Goal: Information Seeking & Learning: Learn about a topic

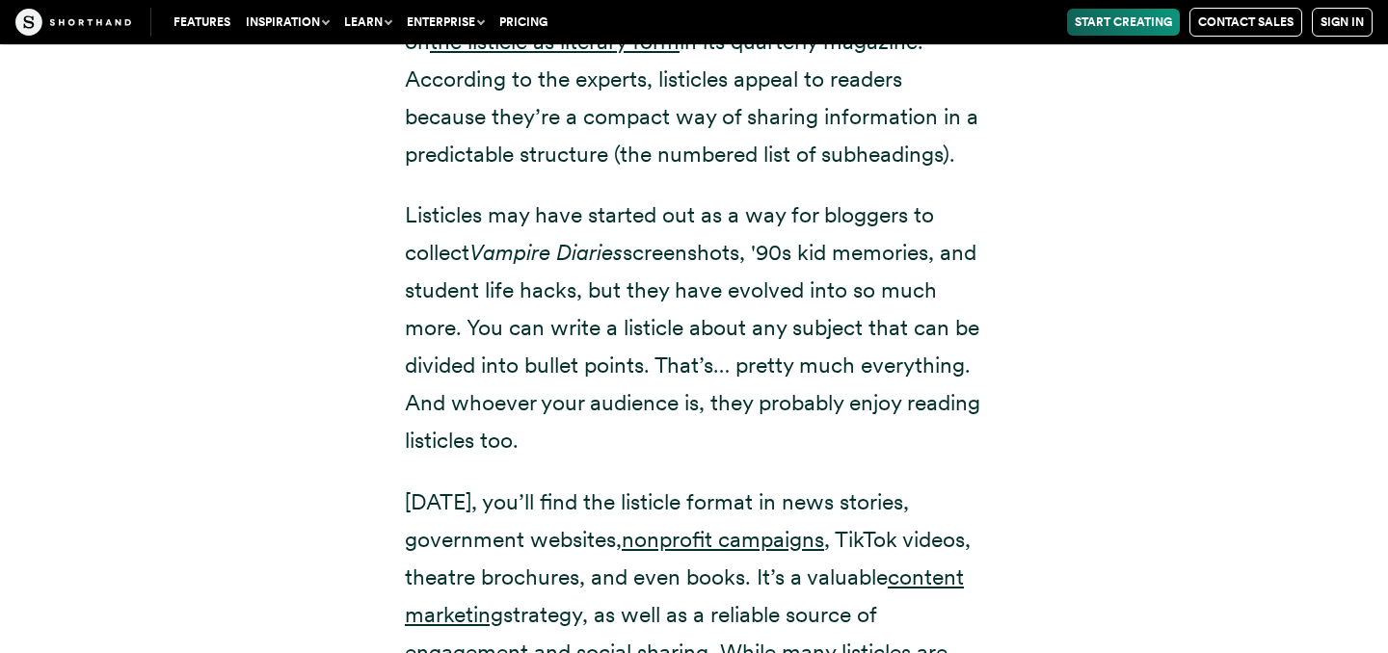
scroll to position [2780, 0]
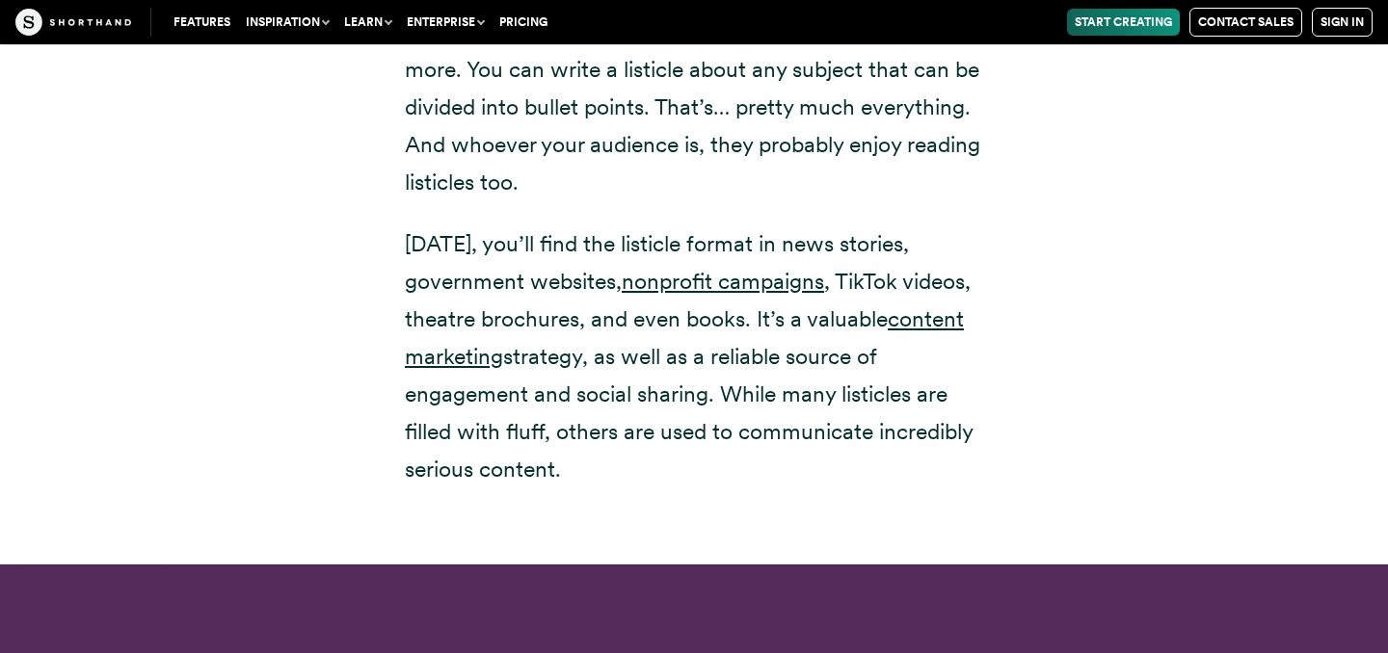
click at [821, 490] on p "[DATE], you’ll find the listicle format in news stories, government websites, n…" at bounding box center [694, 358] width 578 height 264
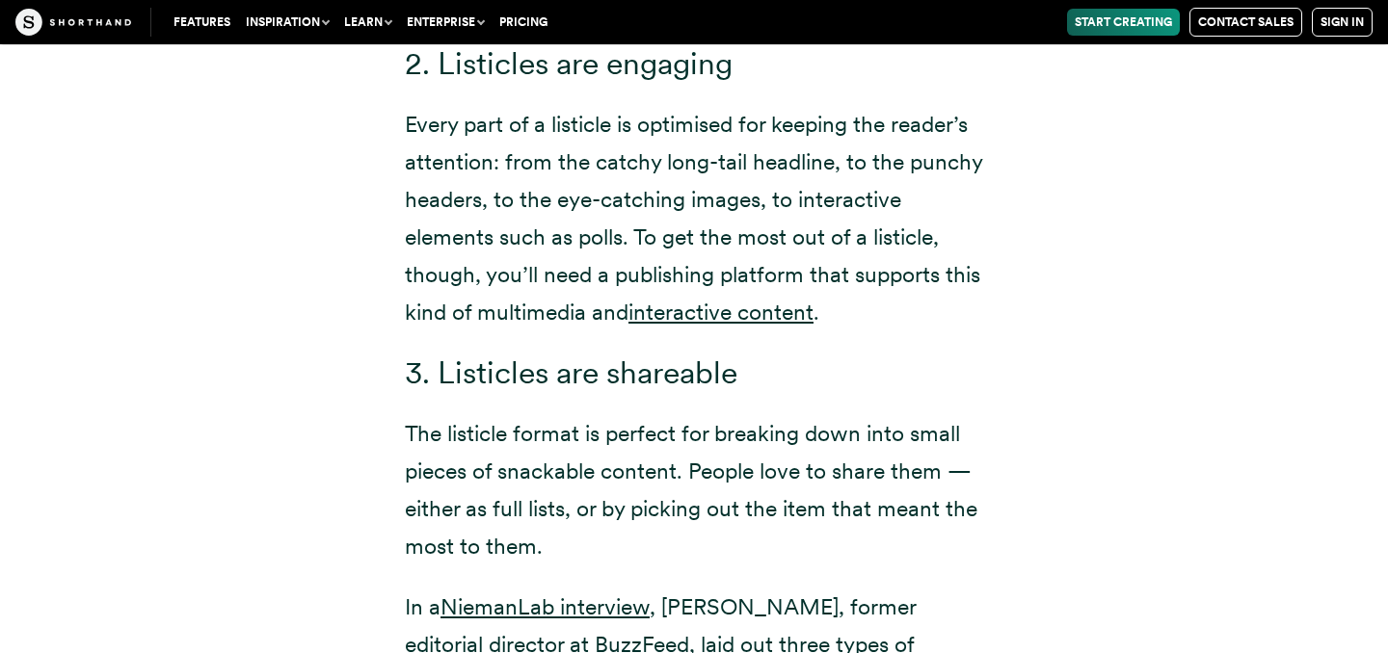
scroll to position [4302, 0]
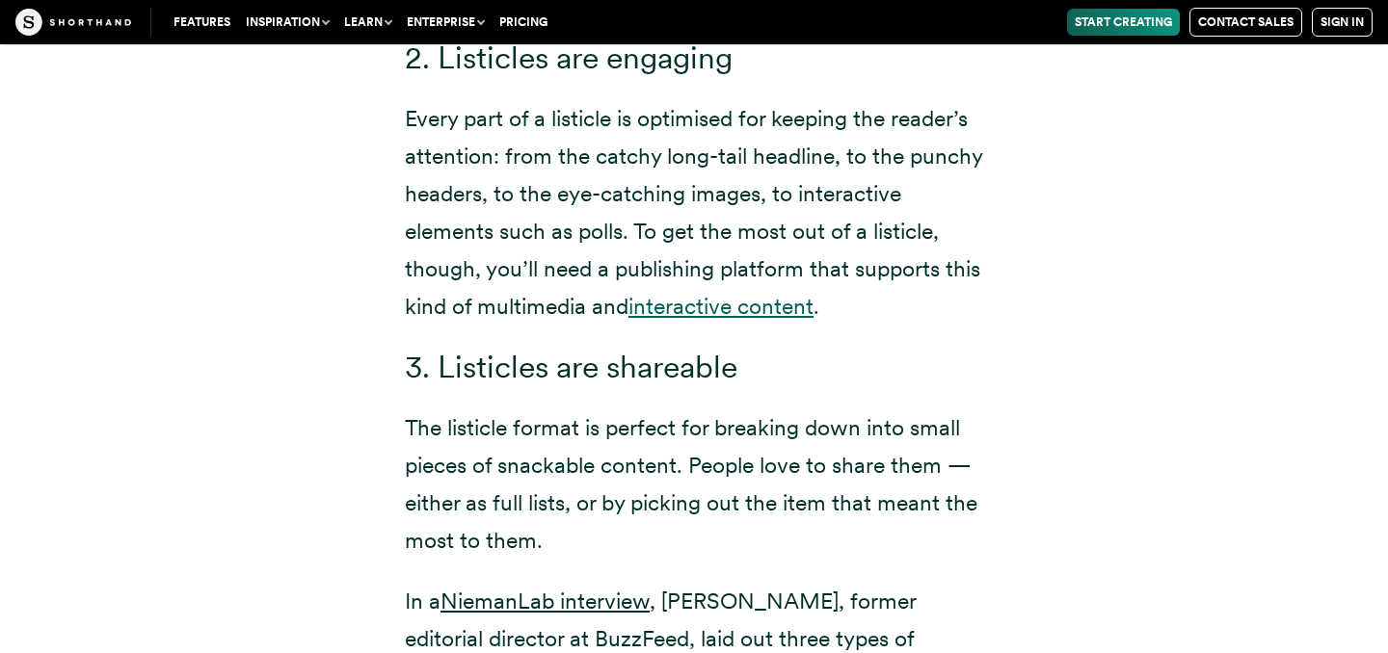
click at [736, 320] on link "interactive content" at bounding box center [720, 306] width 185 height 27
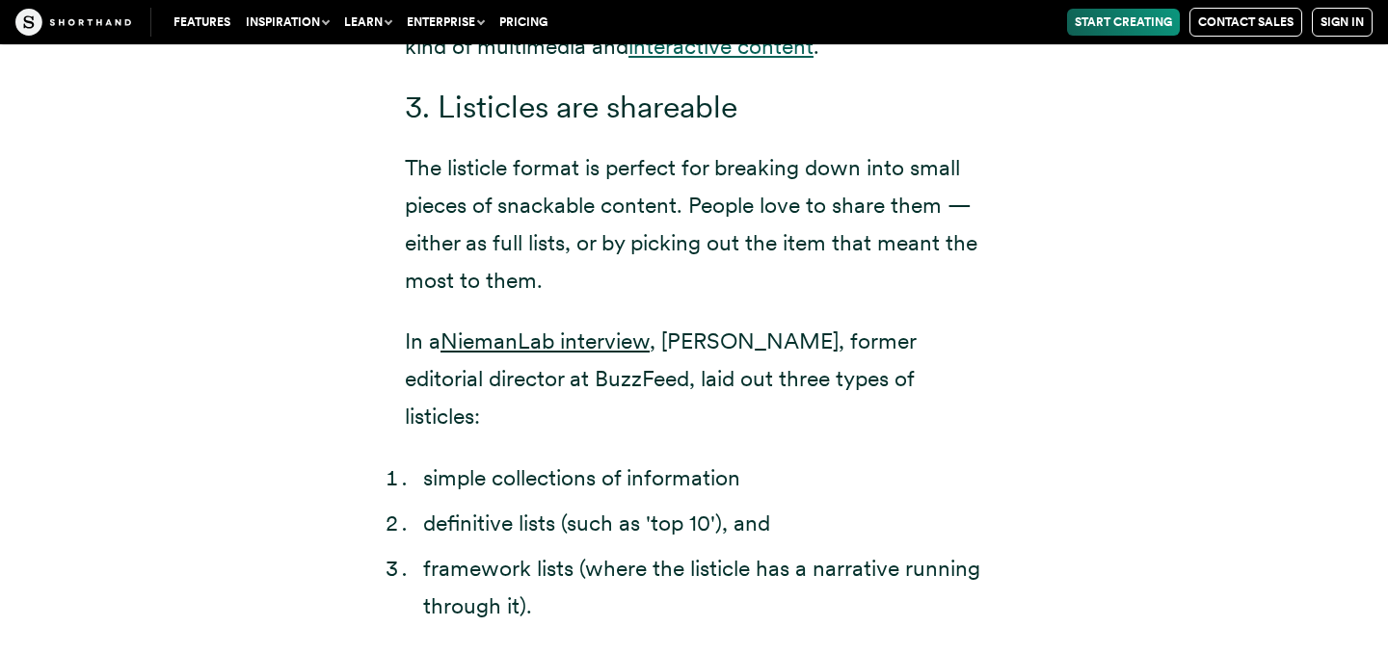
scroll to position [4565, 0]
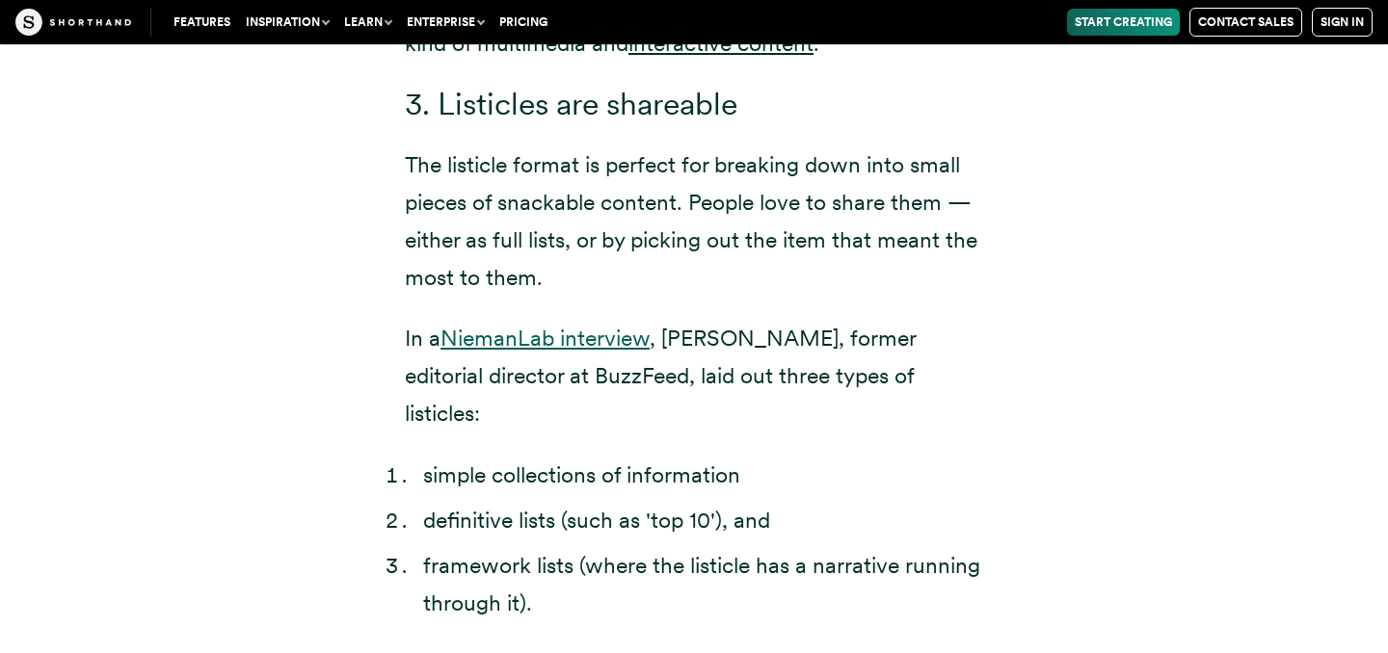
click at [596, 352] on link "NiemanLab interview" at bounding box center [544, 338] width 209 height 27
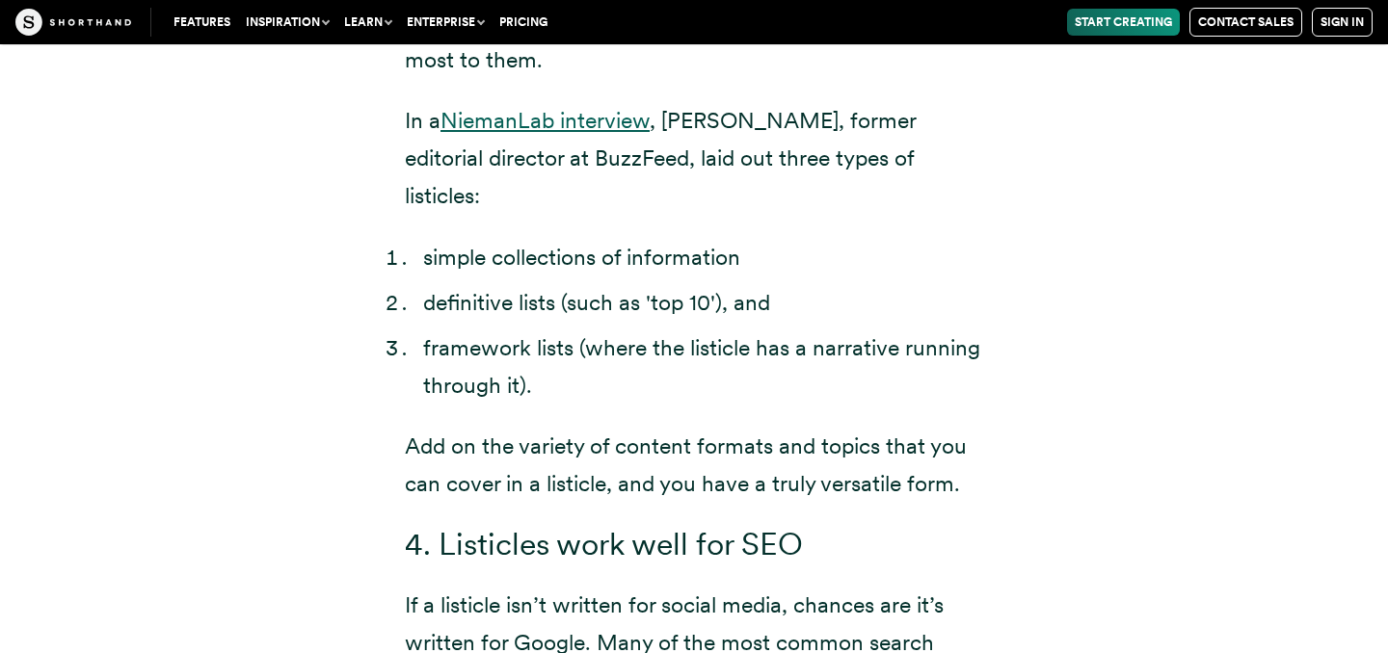
scroll to position [4784, 0]
click at [692, 336] on li "framework lists (where the listicle has a narrative running through it)." at bounding box center [703, 366] width 560 height 75
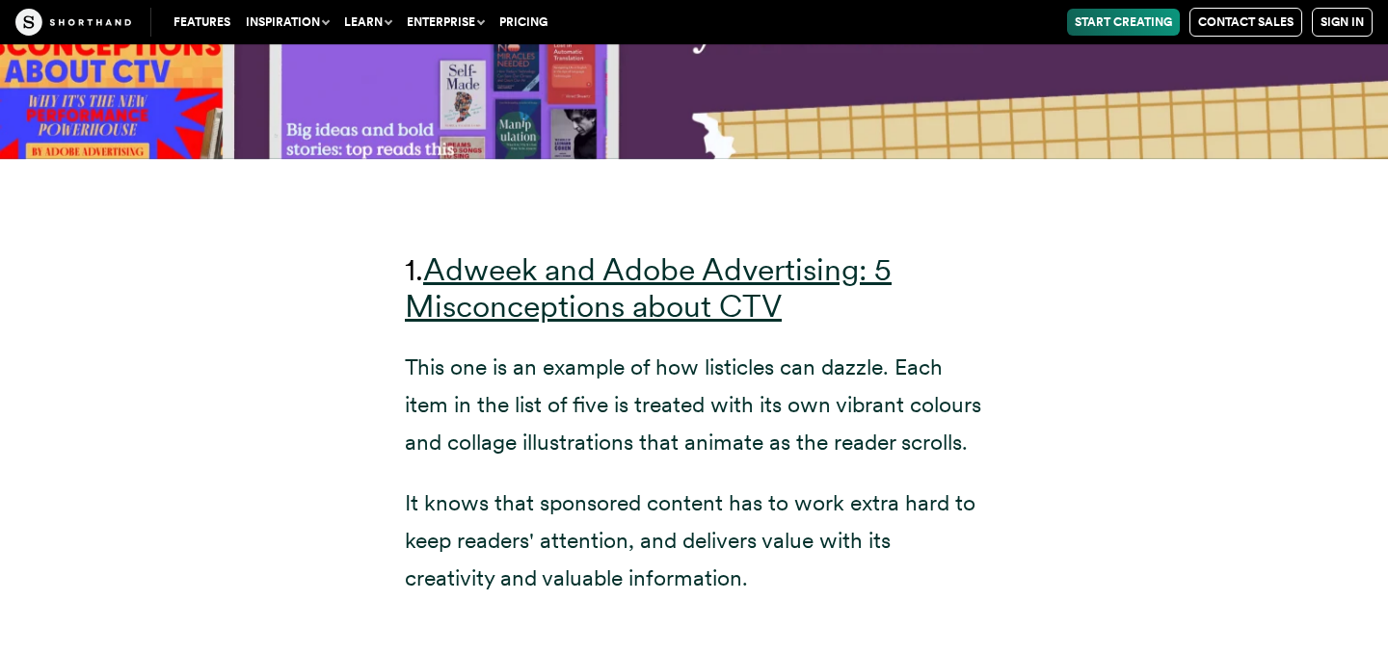
scroll to position [6899, 0]
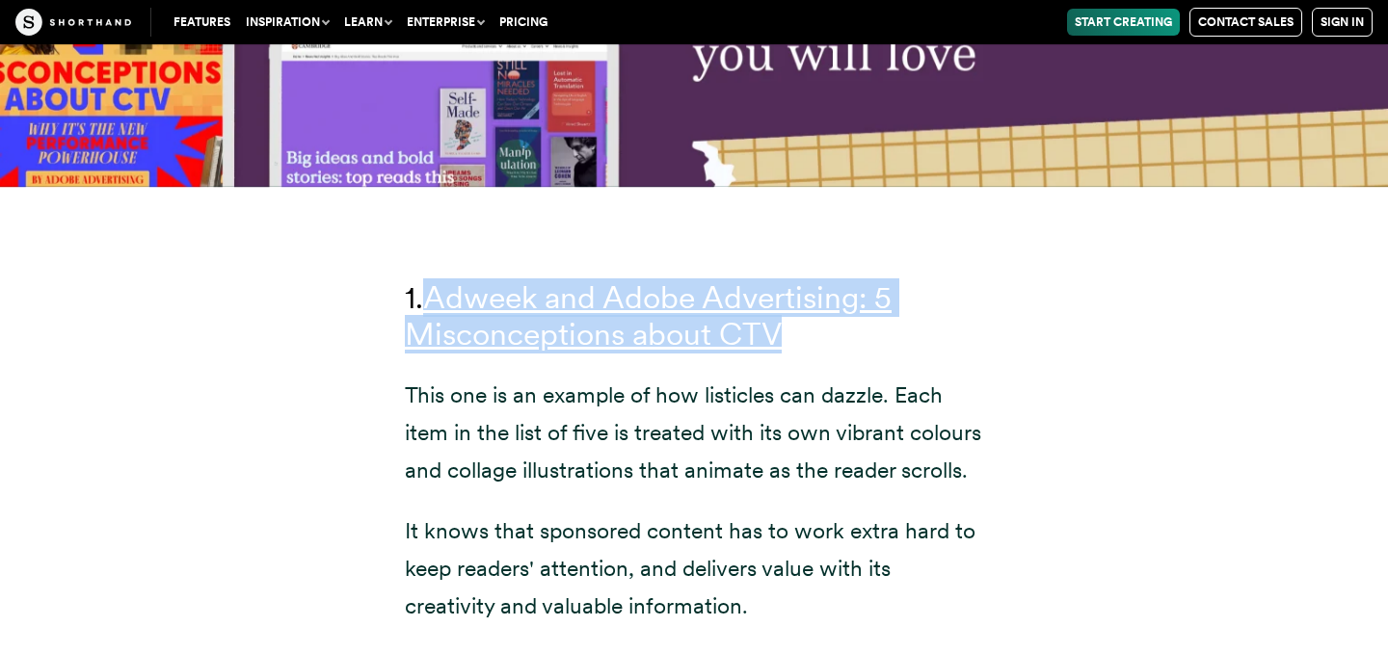
click at [658, 445] on p "This one is an example of how listicles can dazzle. Each item in the list of fi…" at bounding box center [694, 433] width 578 height 113
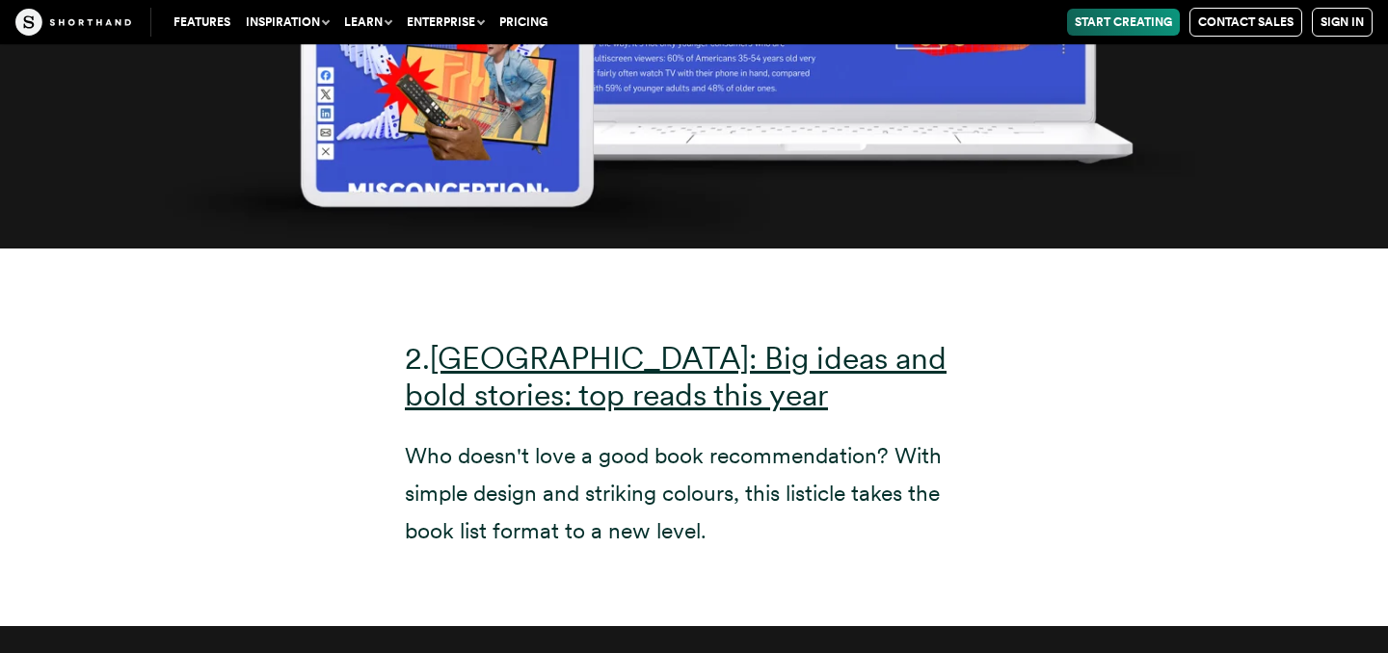
scroll to position [8707, 0]
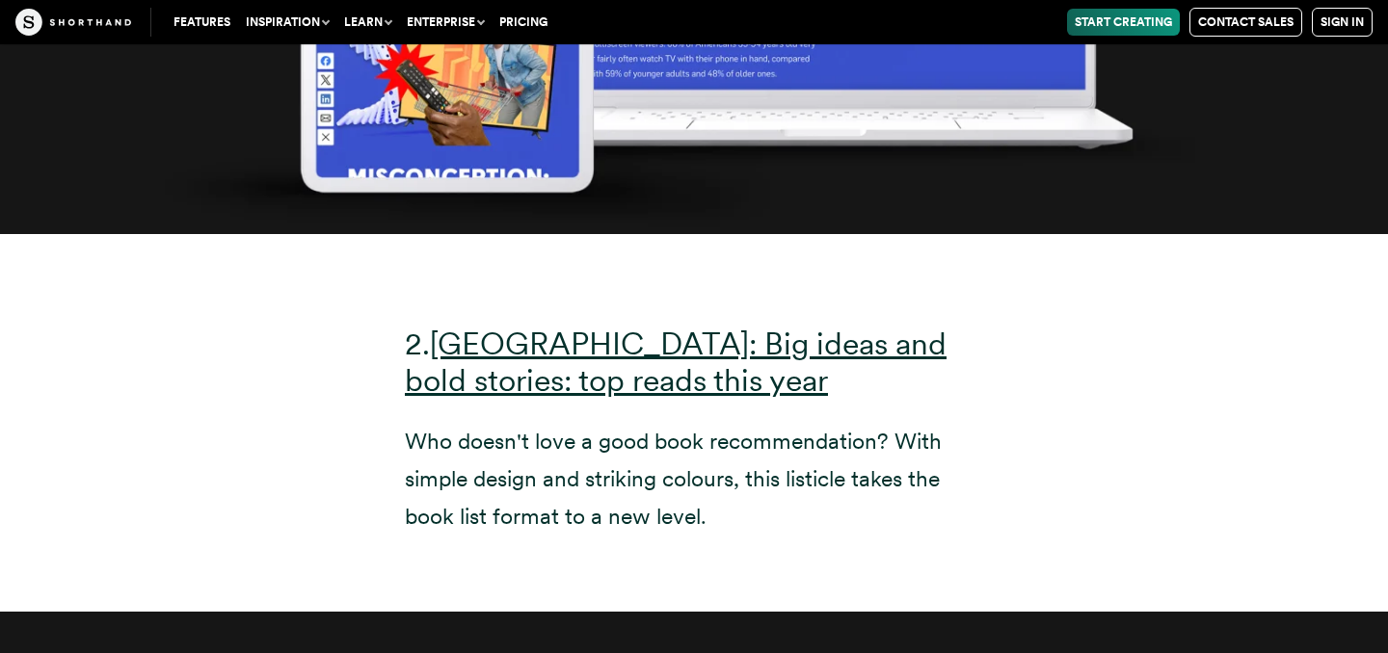
click at [617, 470] on p "Who doesn't love a good book recommendation? With simple design and striking co…" at bounding box center [694, 479] width 578 height 113
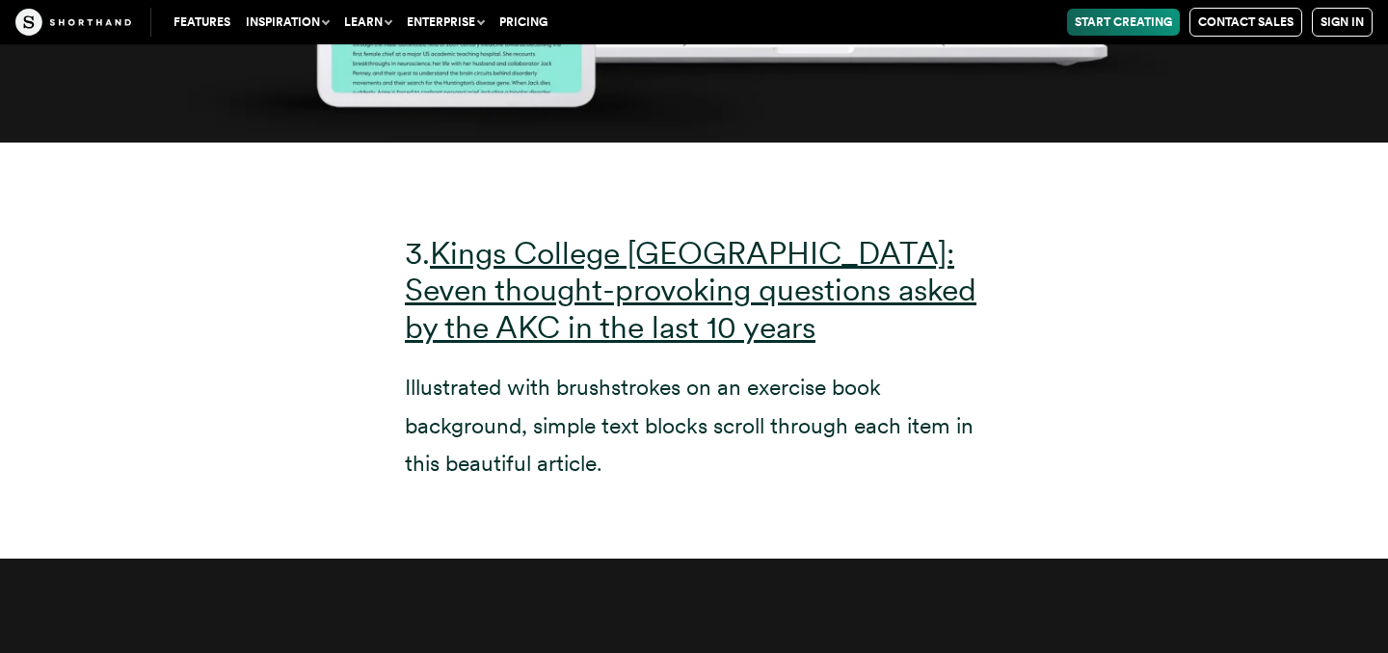
scroll to position [10484, 0]
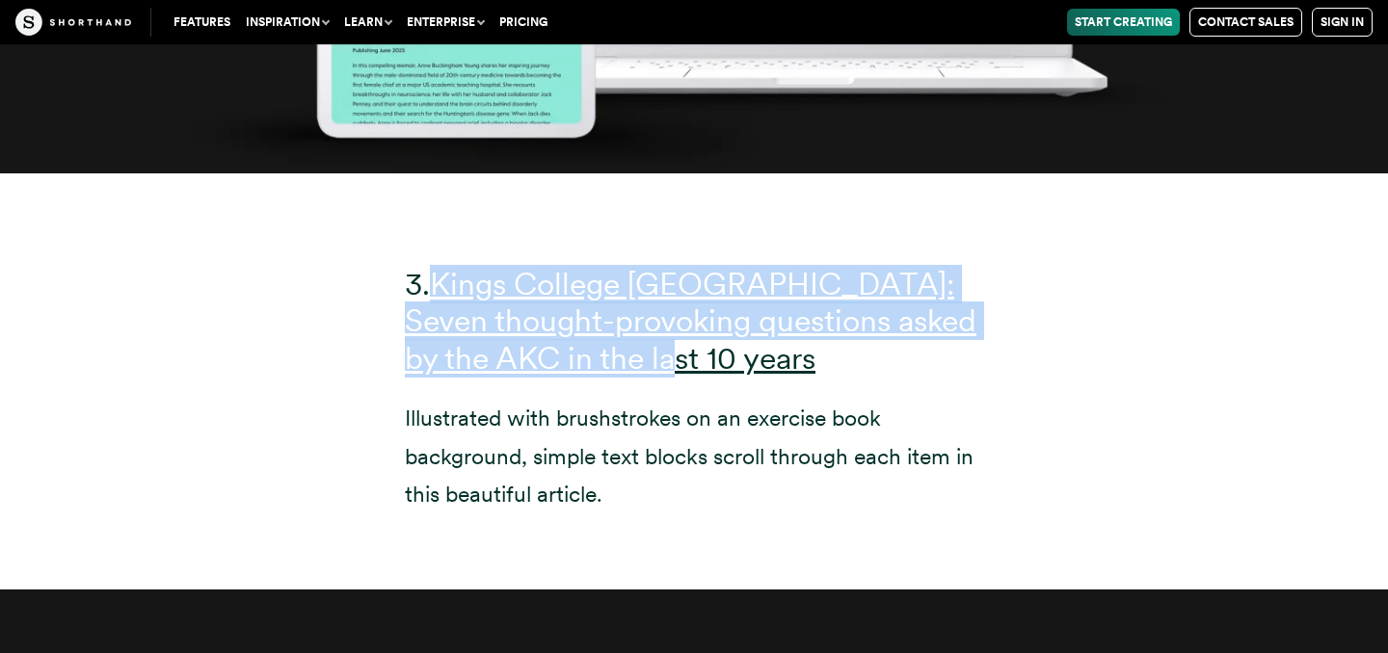
click at [798, 429] on p "Illustrated with brushstrokes on an exercise book background, simple text block…" at bounding box center [694, 456] width 578 height 113
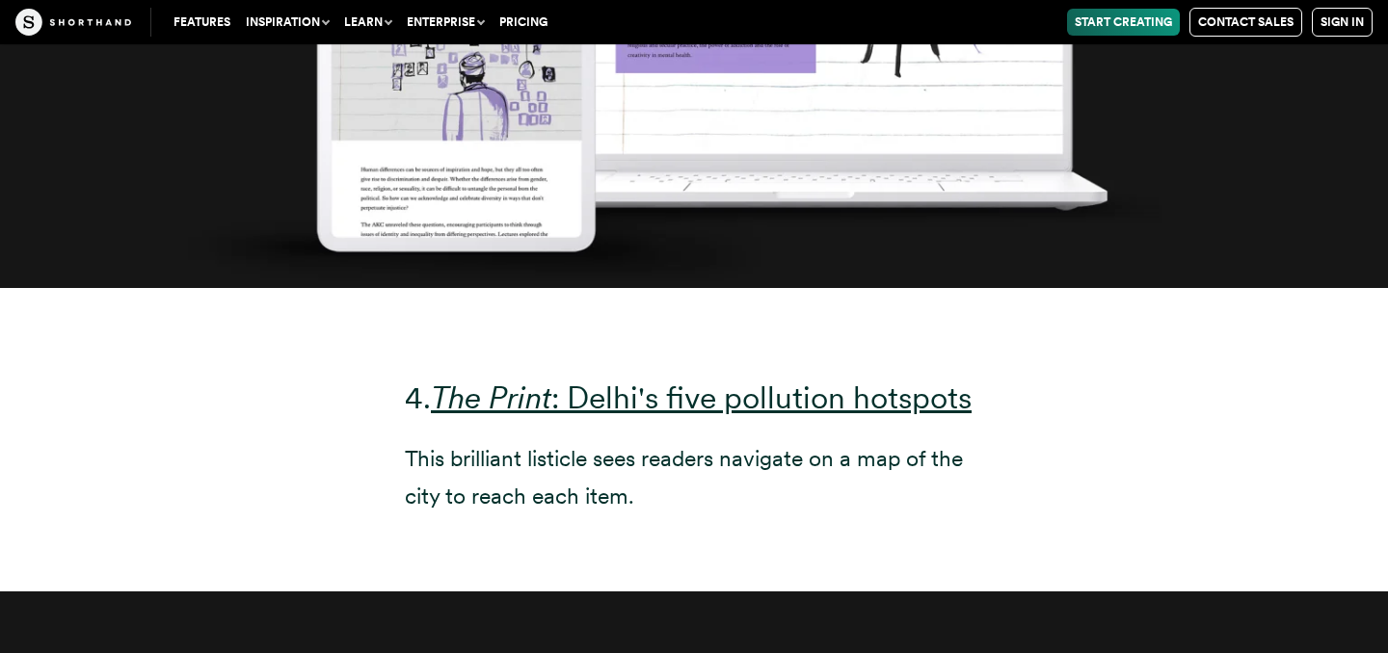
scroll to position [12121, 0]
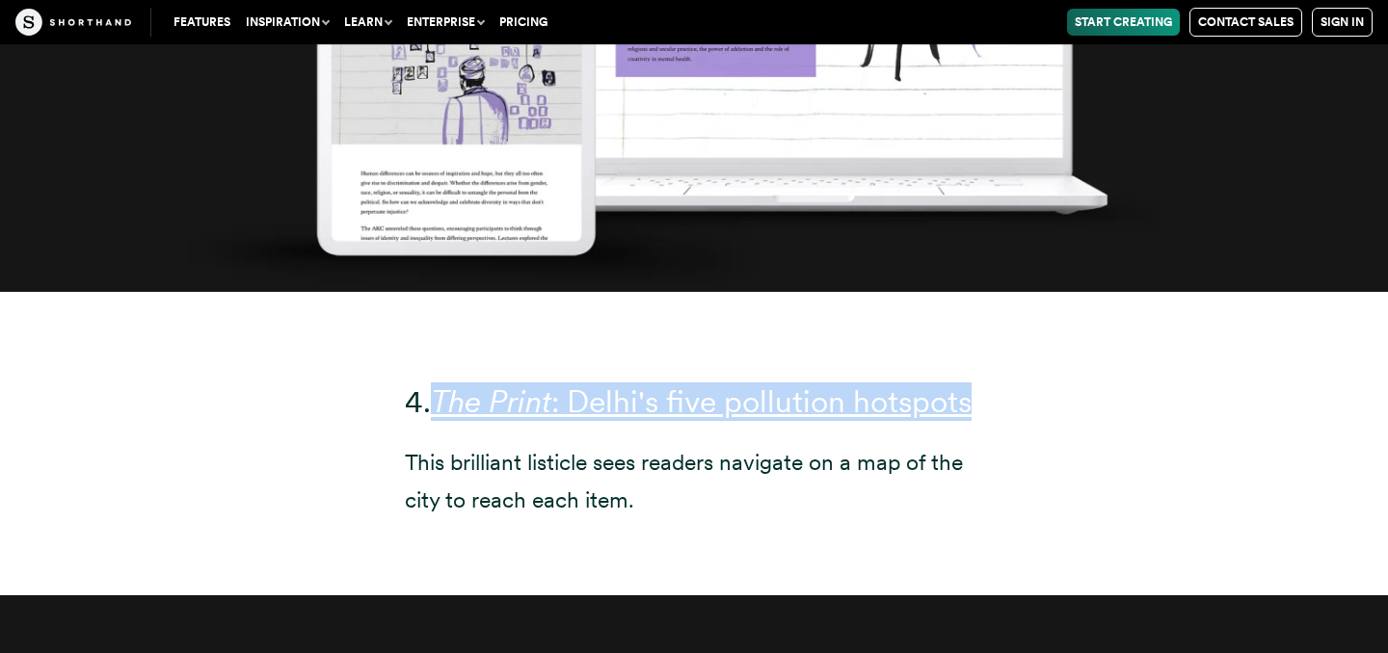
click at [767, 444] on p "This brilliant listicle sees readers navigate on a map of the city to reach eac…" at bounding box center [694, 481] width 578 height 75
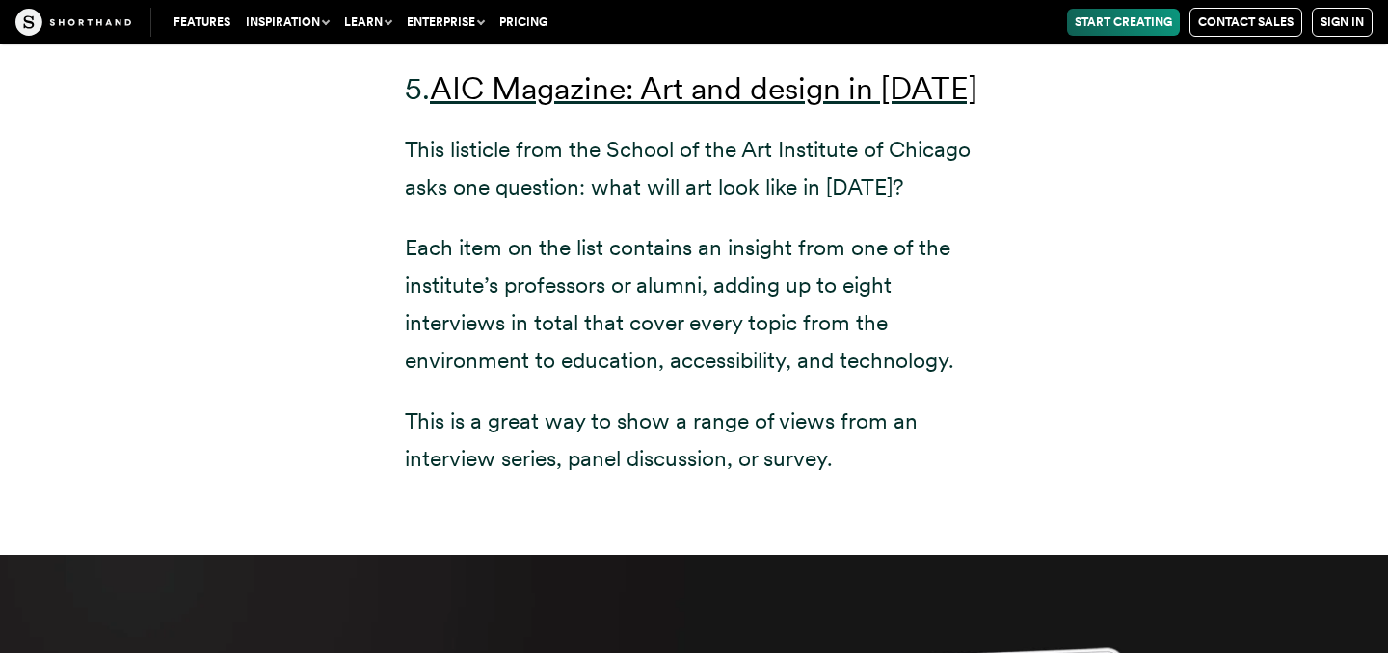
scroll to position [14156, 0]
